Goal: Task Accomplishment & Management: Complete application form

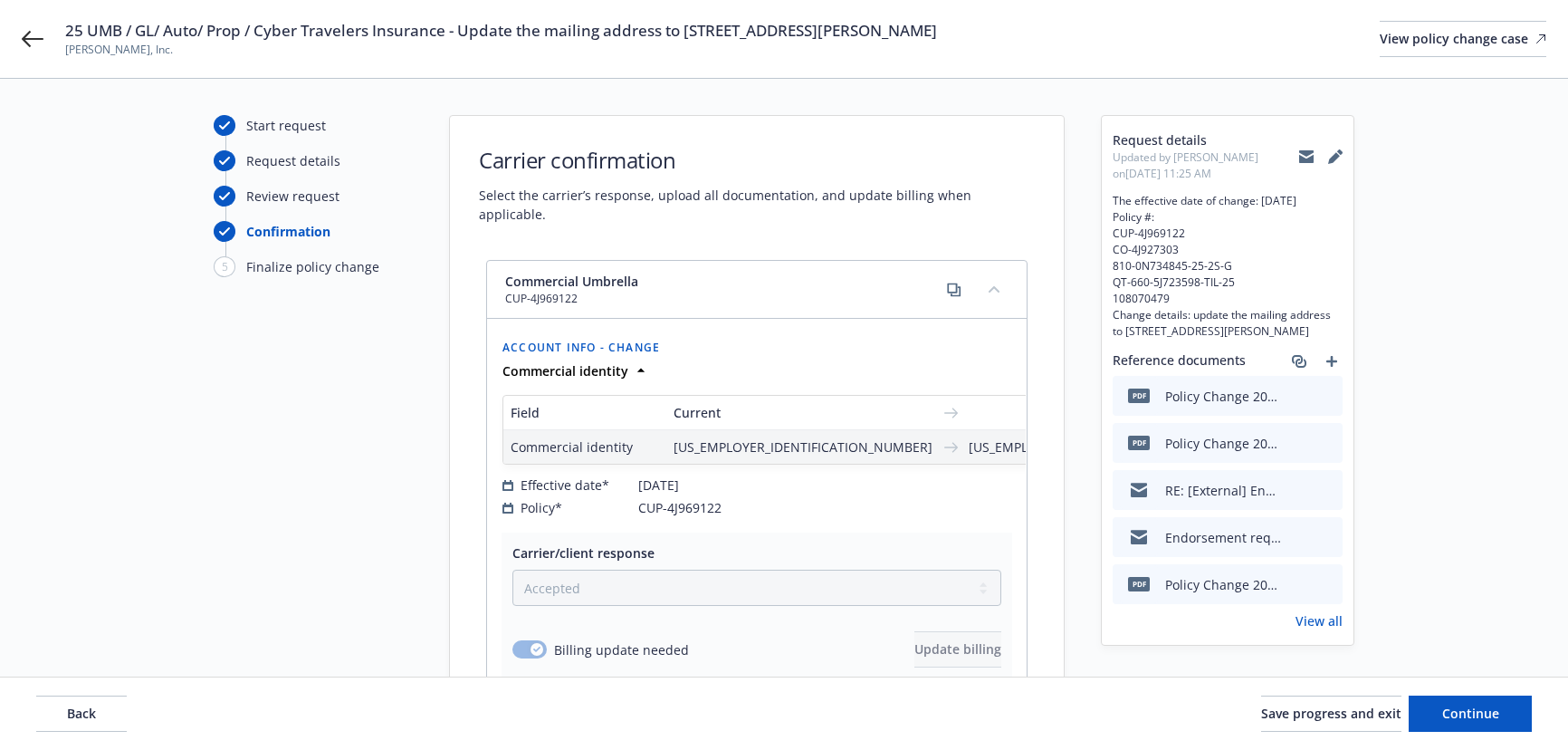
select select "ACCEPTED"
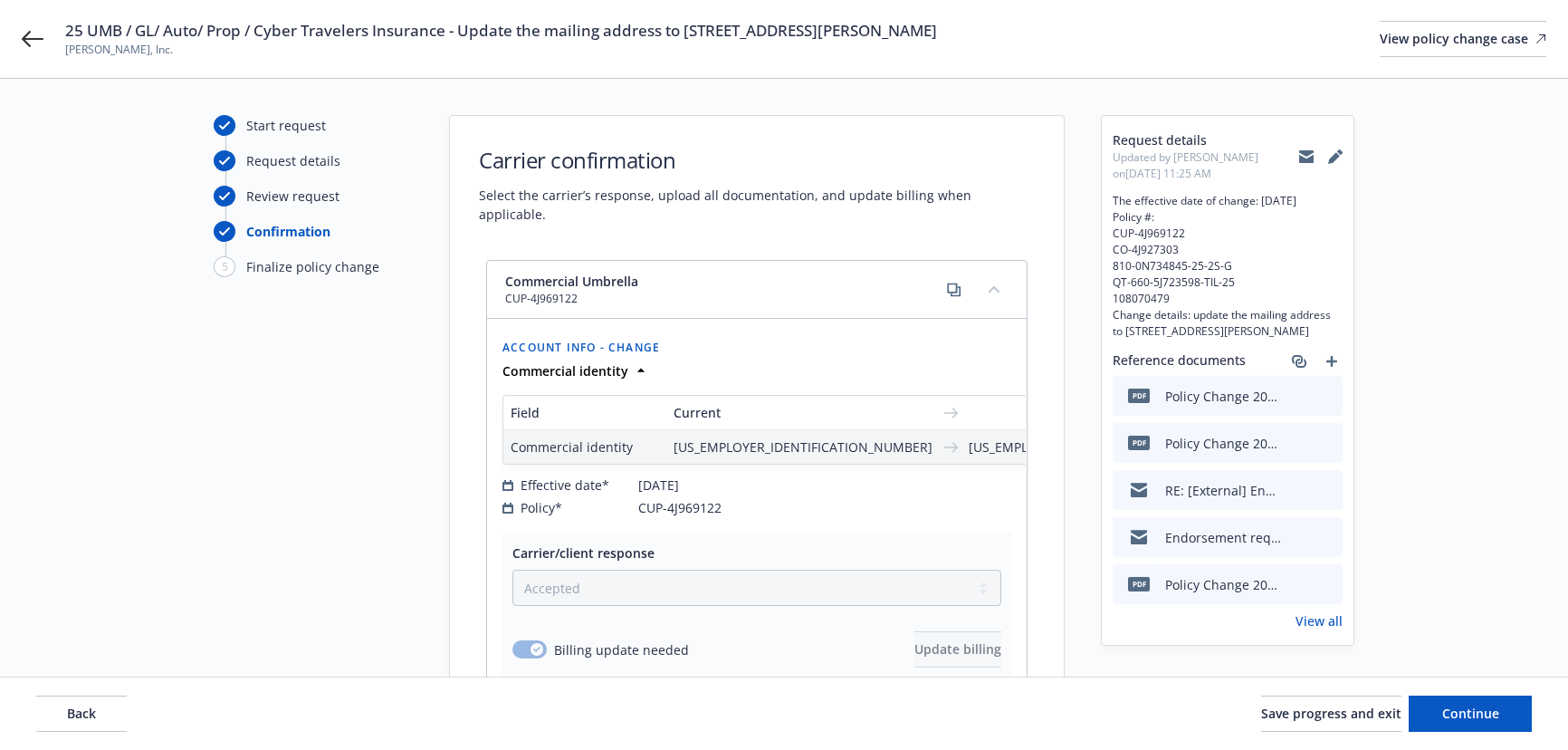
scroll to position [2098, 0]
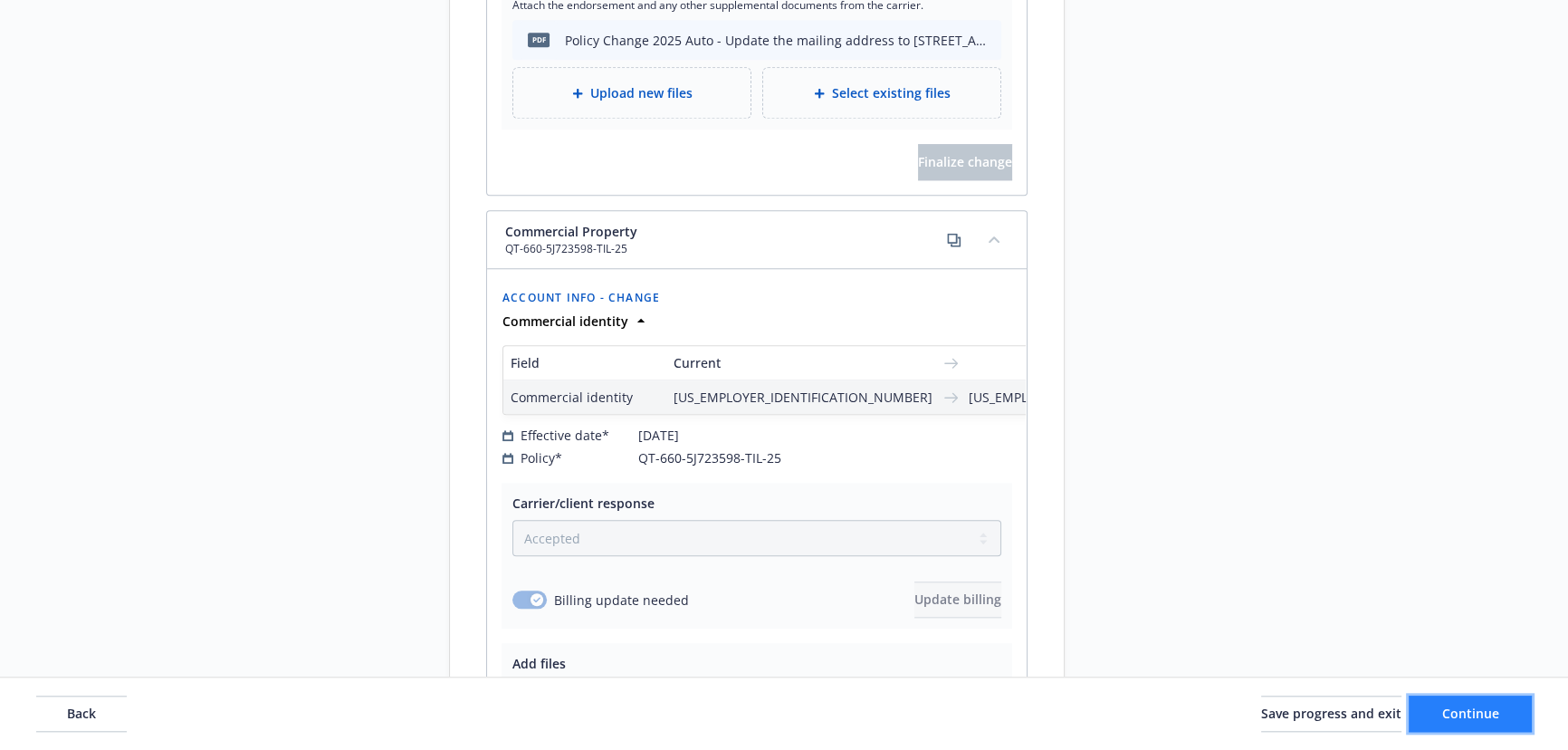
click at [1474, 718] on span "Continue" at bounding box center [1472, 713] width 57 height 17
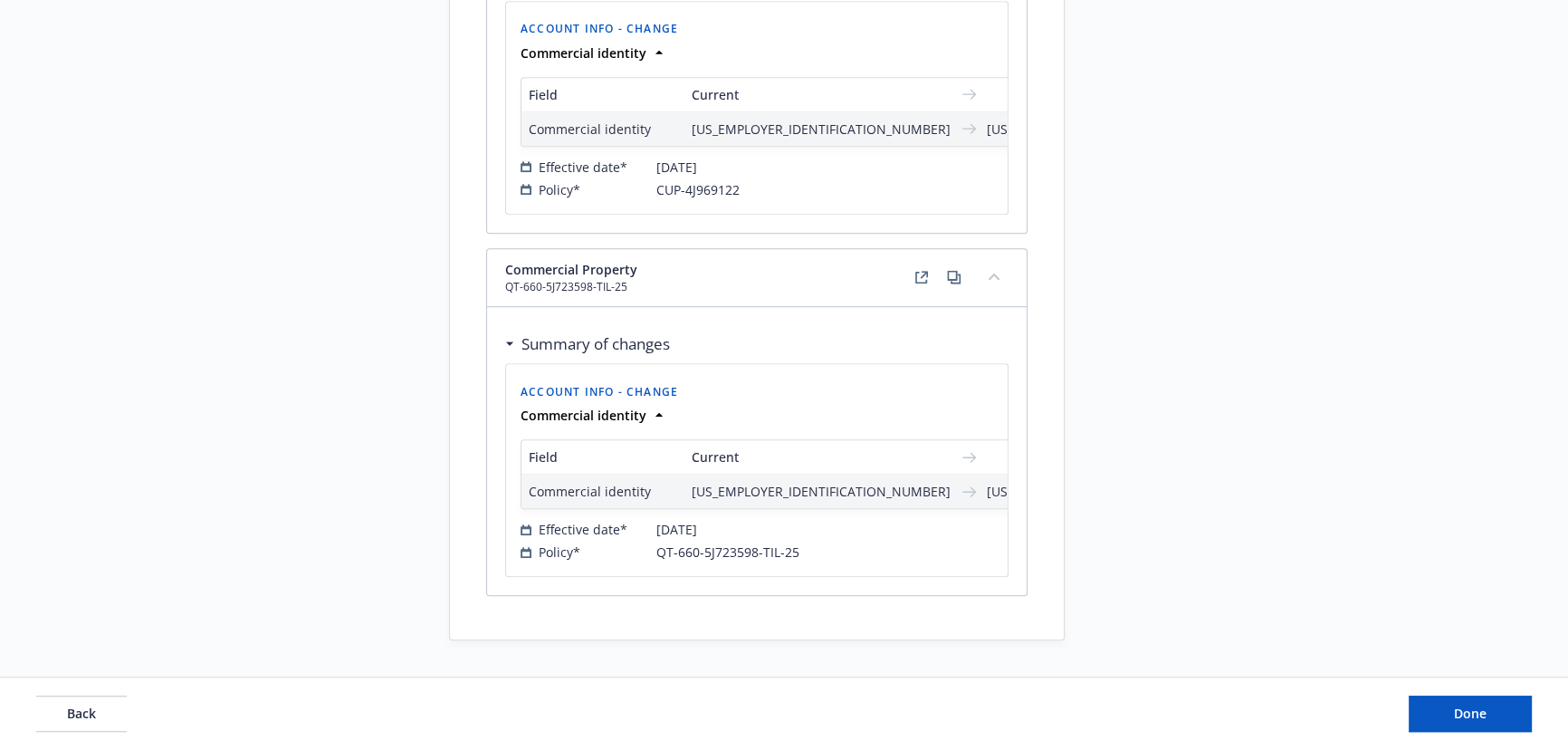
scroll to position [1439, 0]
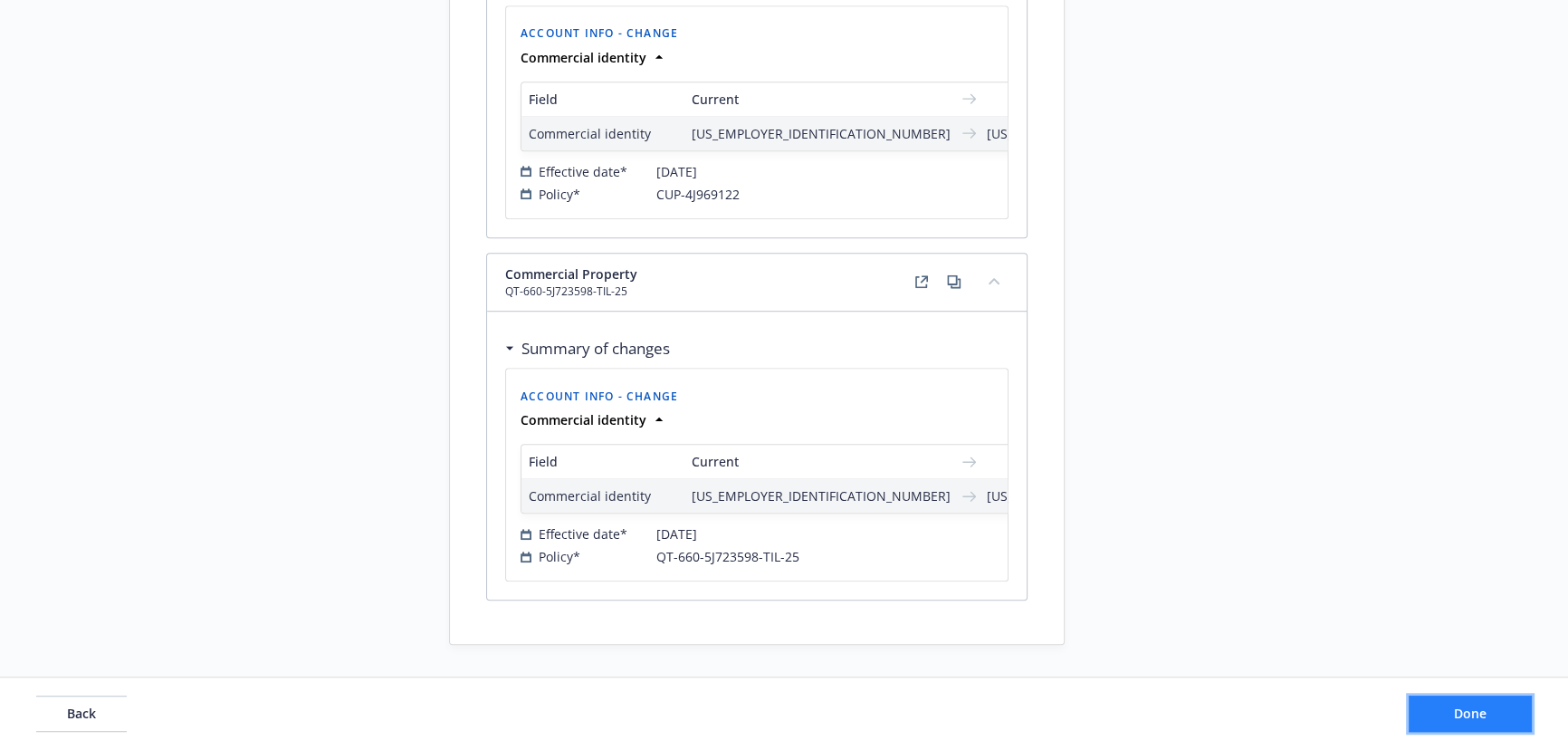
click at [1462, 702] on button "Done" at bounding box center [1470, 714] width 123 height 36
